Goal: Check status: Check status

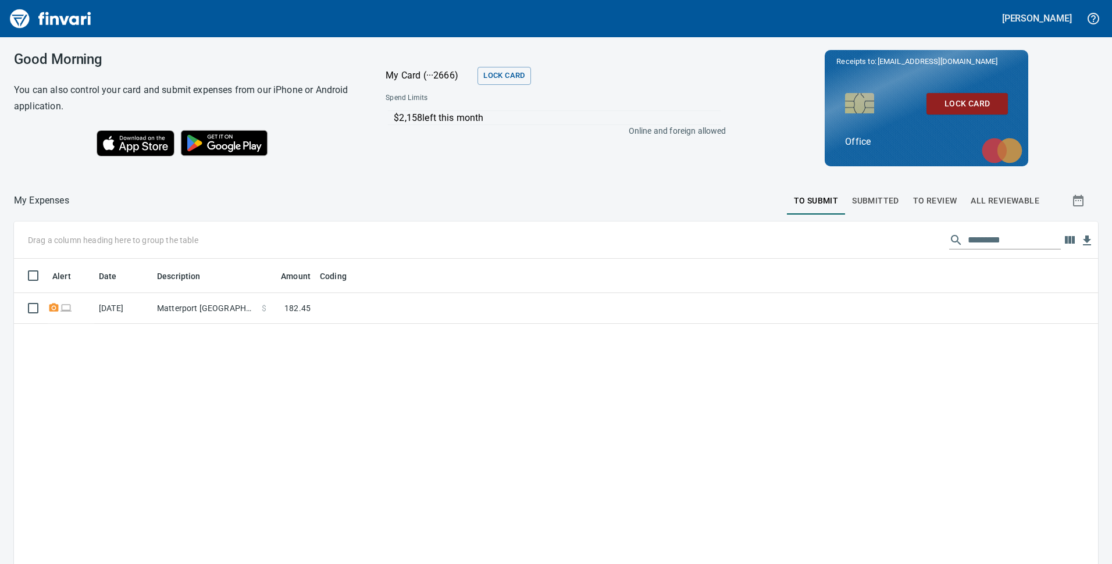
scroll to position [427, 1067]
click at [913, 189] on button "To Review" at bounding box center [935, 201] width 58 height 28
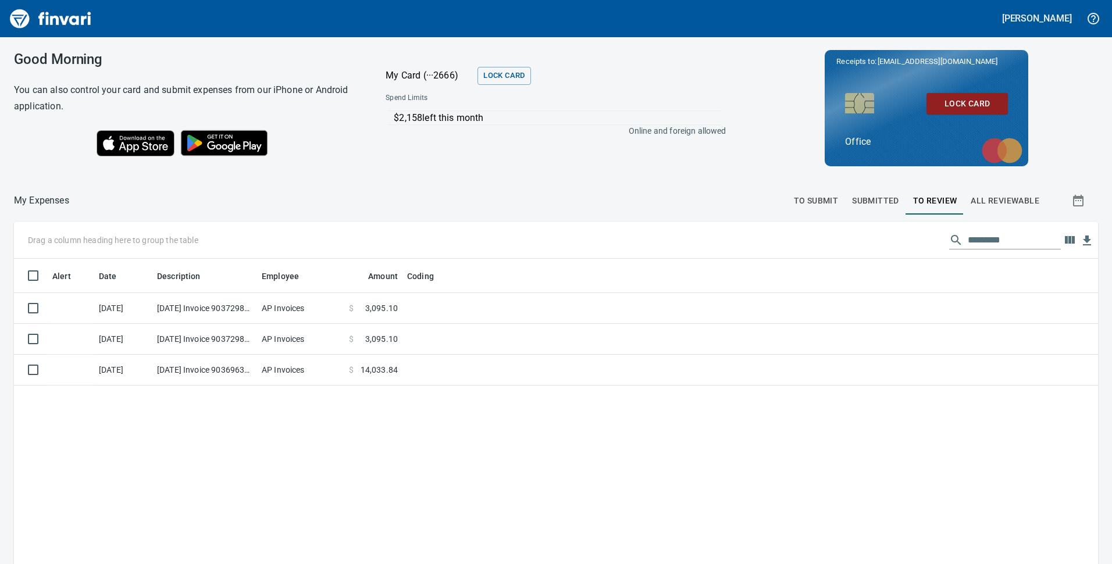
scroll to position [427, 1067]
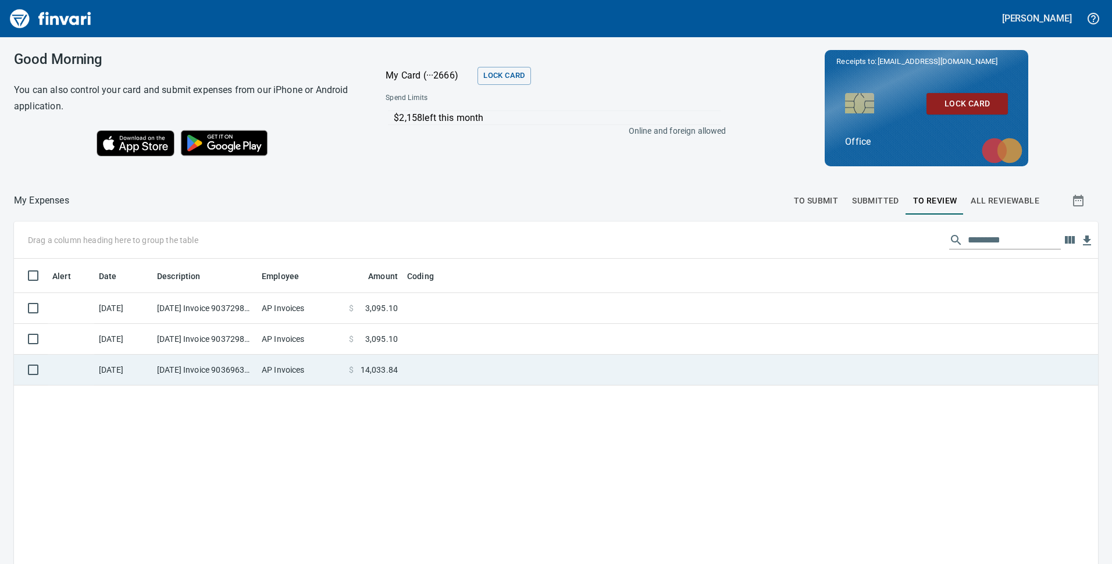
click at [382, 365] on span "14,033.84" at bounding box center [379, 370] width 37 height 12
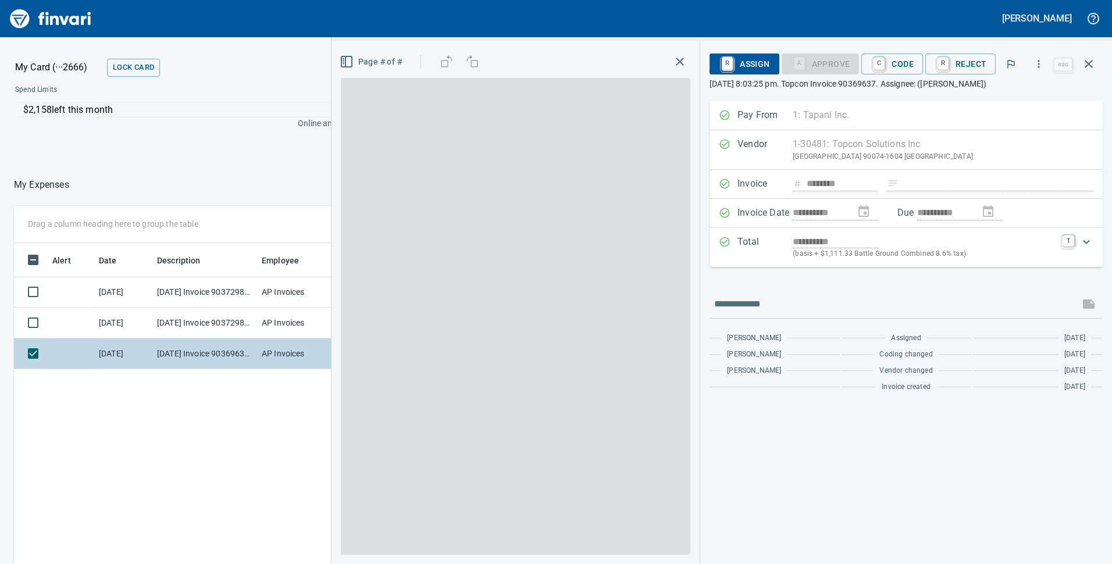
scroll to position [427, 776]
